Goal: Find specific fact: Find specific fact

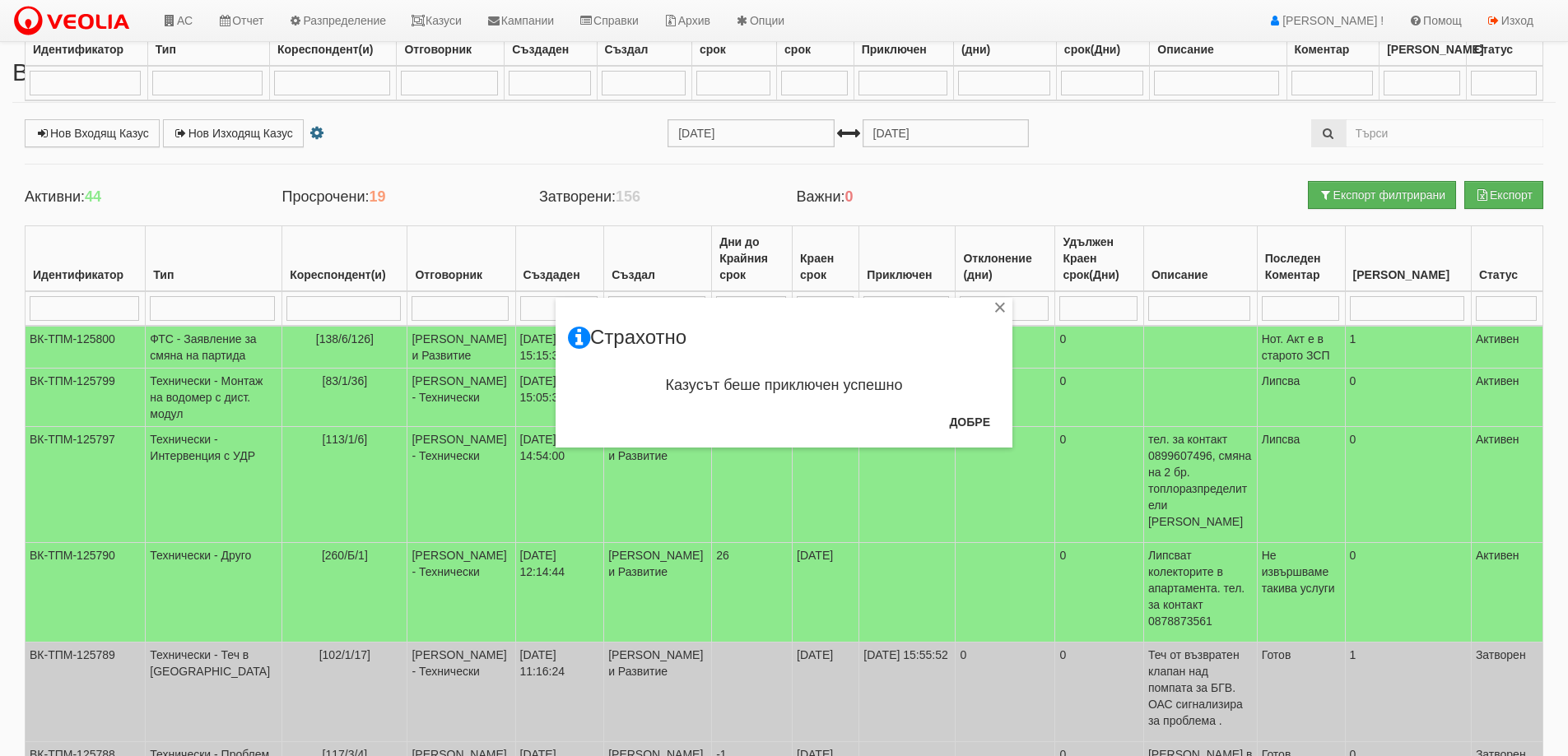
select select "3"
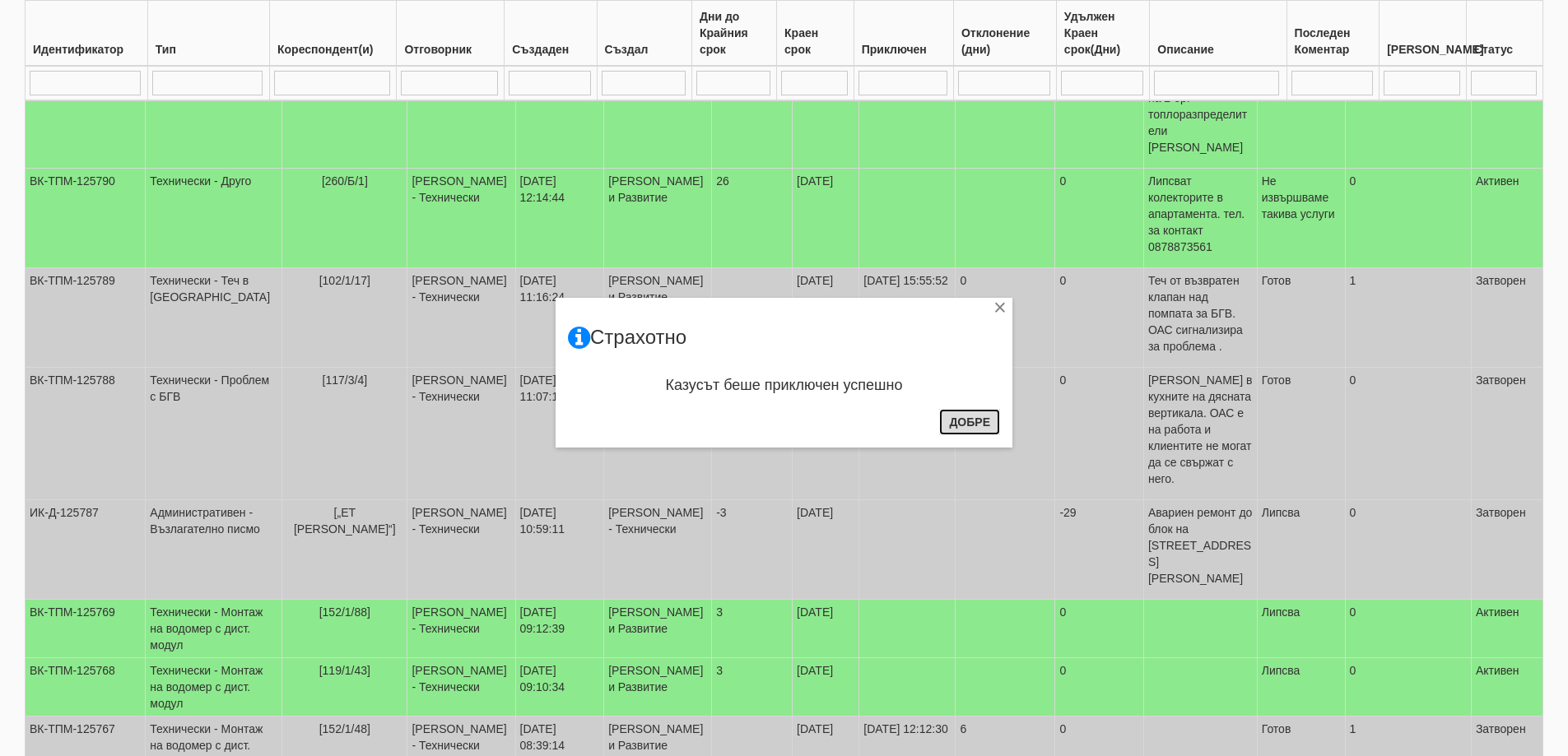
click at [965, 430] on button "Добре" at bounding box center [969, 422] width 61 height 27
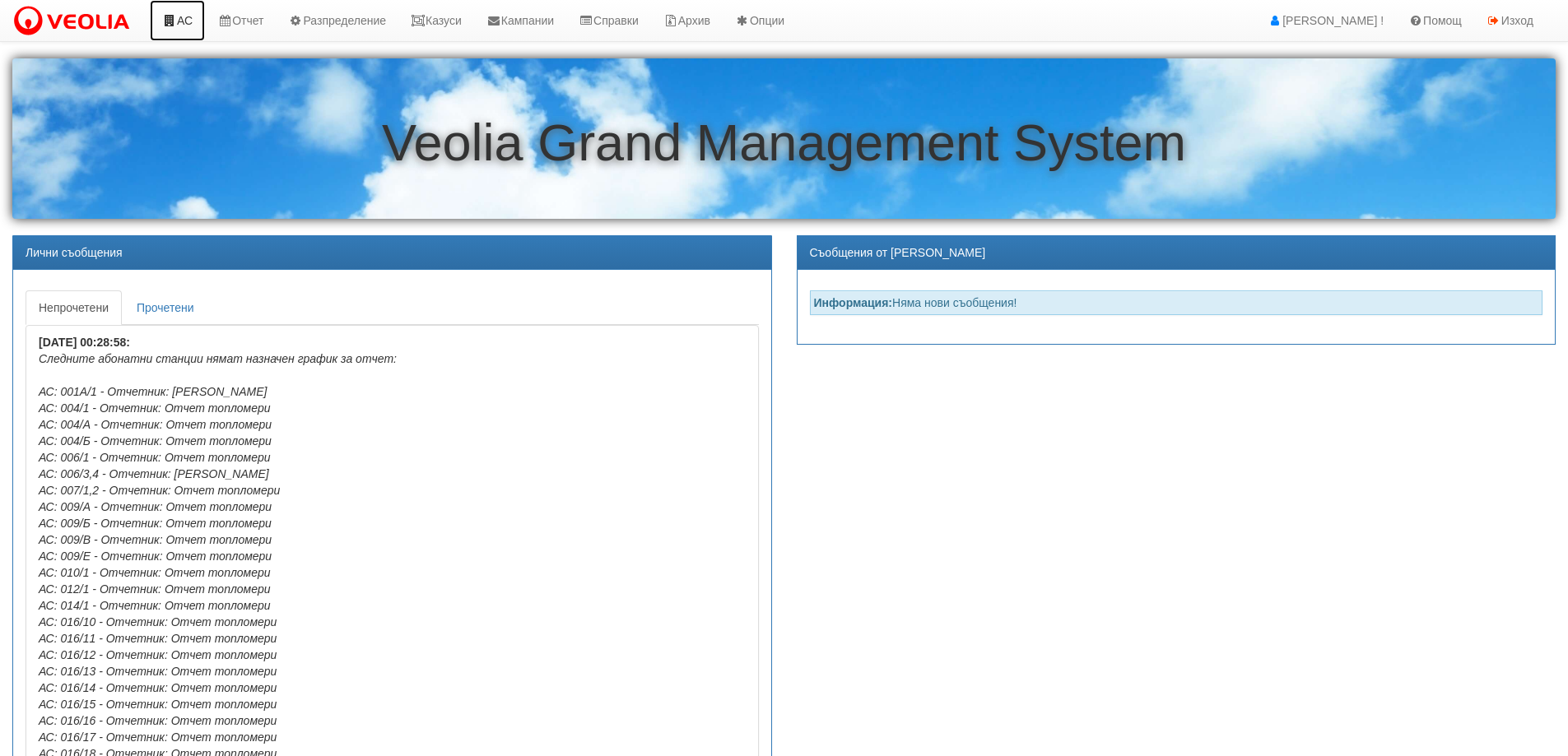
click at [173, 16] on icon at bounding box center [170, 20] width 15 height 12
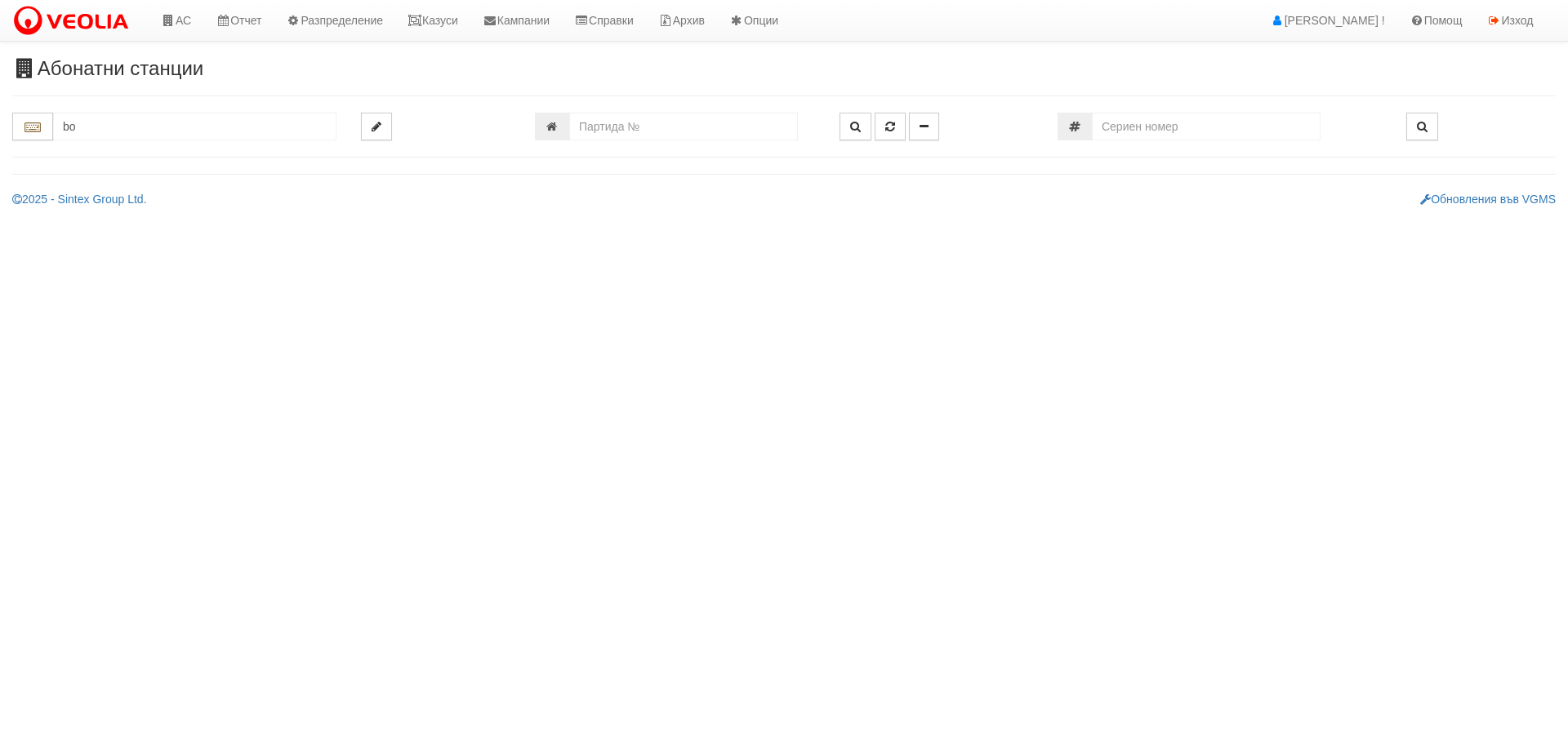
type input "b"
click at [138, 164] on div "ПГИТ ИВАН БОГОРОВ/А. СТРАШИМИРОВ - Младост - "ВЕОЛИЯ"" at bounding box center [195, 161] width 279 height 38
type input "ПГИТ ИВАН БОГОРОВ/А. СТРАШИМИРОВ - Младост - "ВЕОЛИЯ""
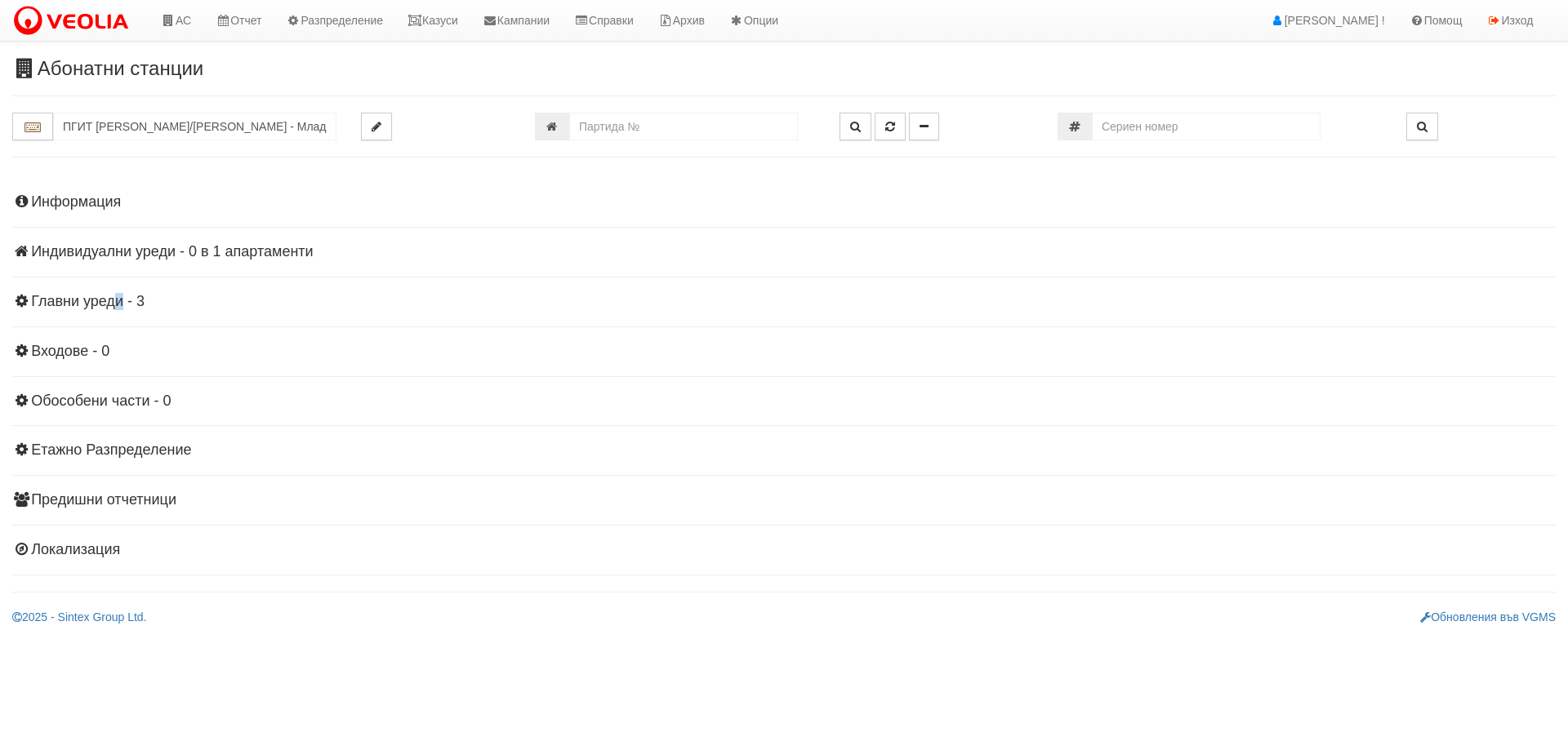
click at [115, 305] on h4 "Главни уреди - 3" at bounding box center [784, 302] width 1543 height 17
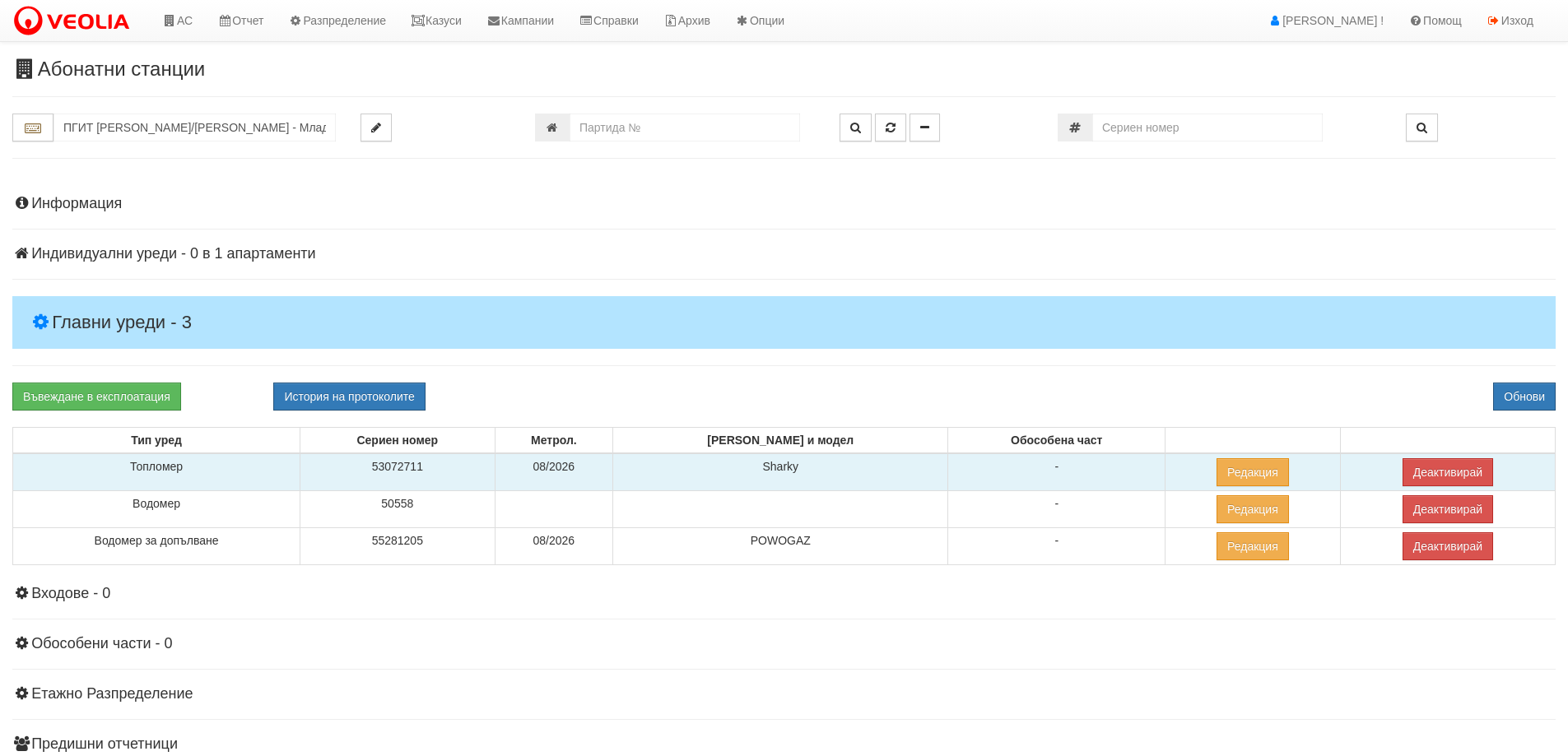
click at [439, 470] on td "53072711" at bounding box center [397, 473] width 195 height 38
copy td "53072711"
